Goal: Check status: Check status

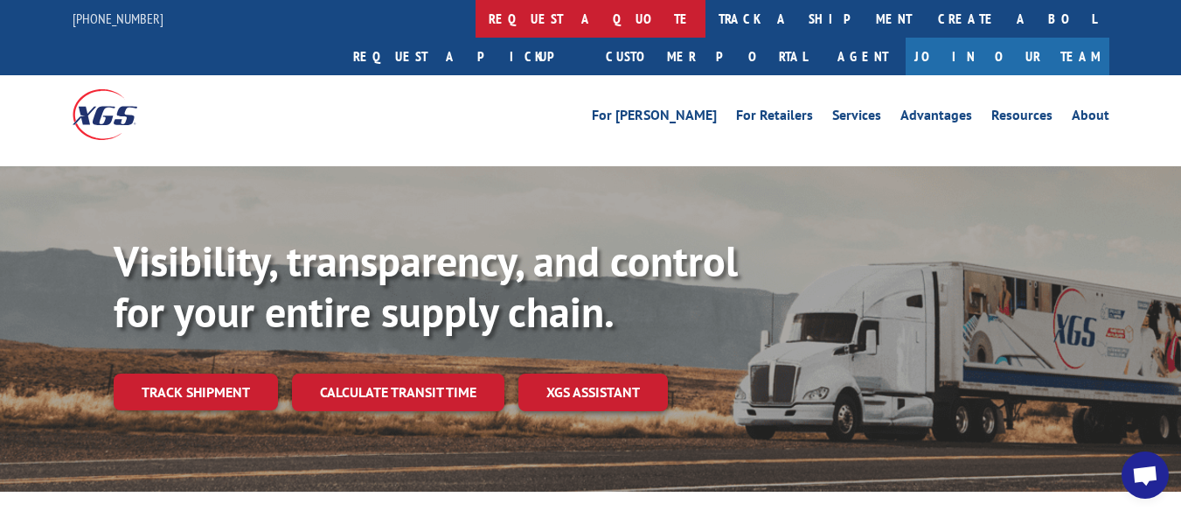
click at [476, 17] on link "request a quote" at bounding box center [591, 19] width 230 height 38
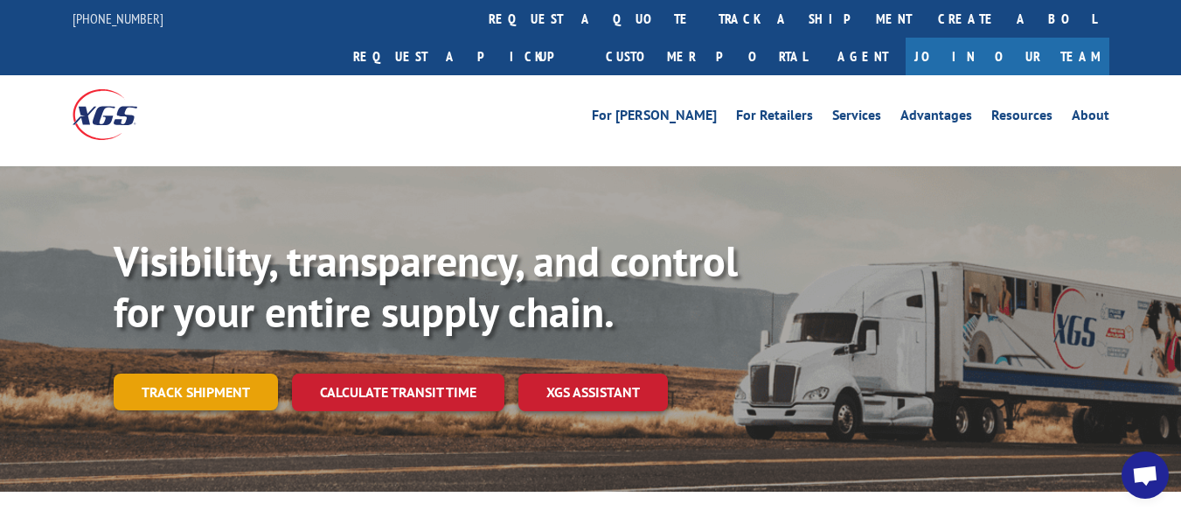
click at [230, 373] on link "Track shipment" at bounding box center [196, 391] width 164 height 37
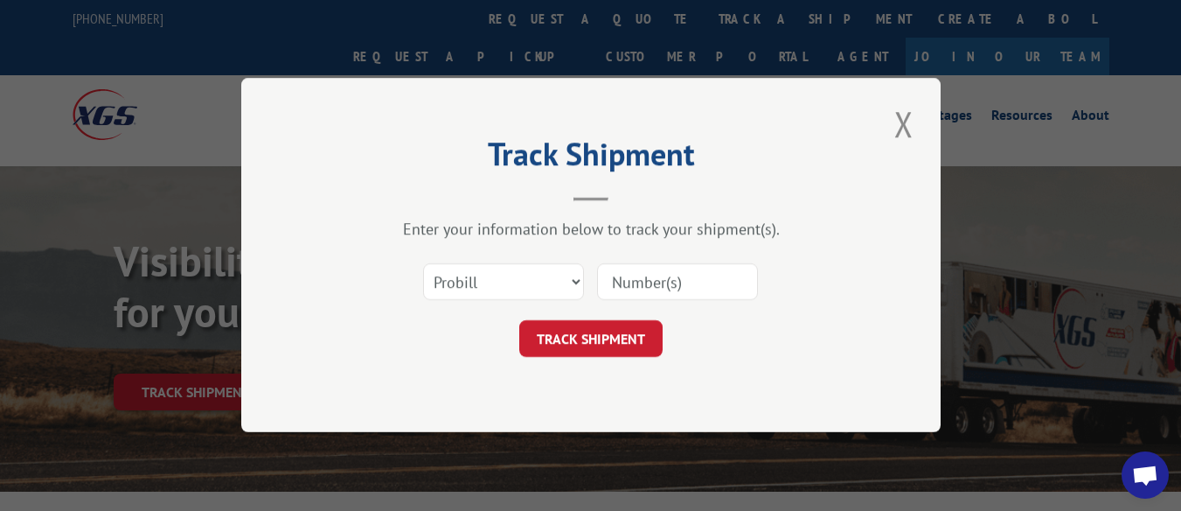
click at [688, 282] on input at bounding box center [677, 282] width 161 height 37
paste input "16230844"
type input "16230844"
click at [630, 330] on button "TRACK SHIPMENT" at bounding box center [590, 339] width 143 height 37
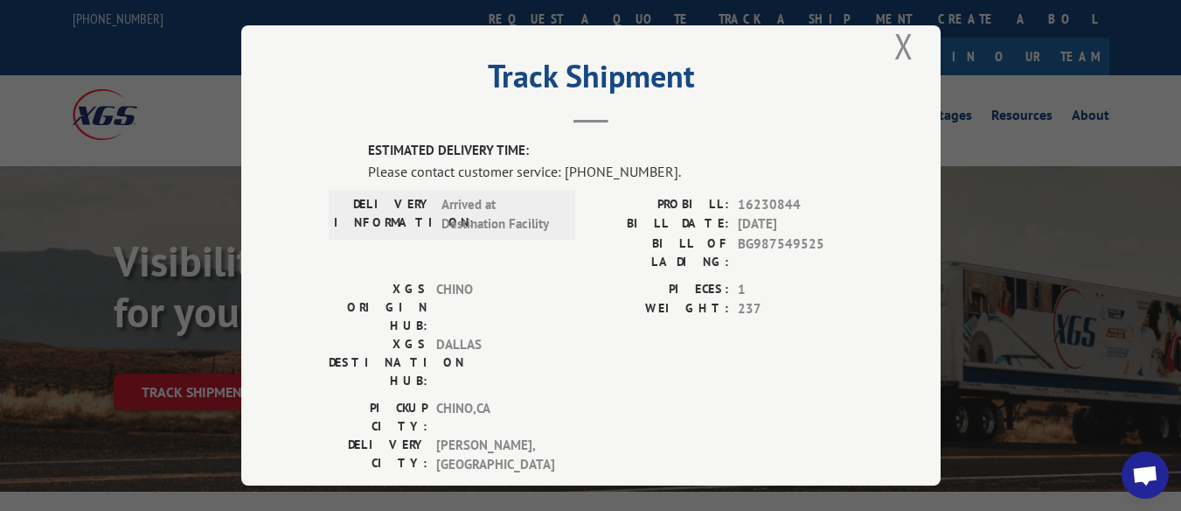
scroll to position [27, 0]
